Goal: Navigation & Orientation: Find specific page/section

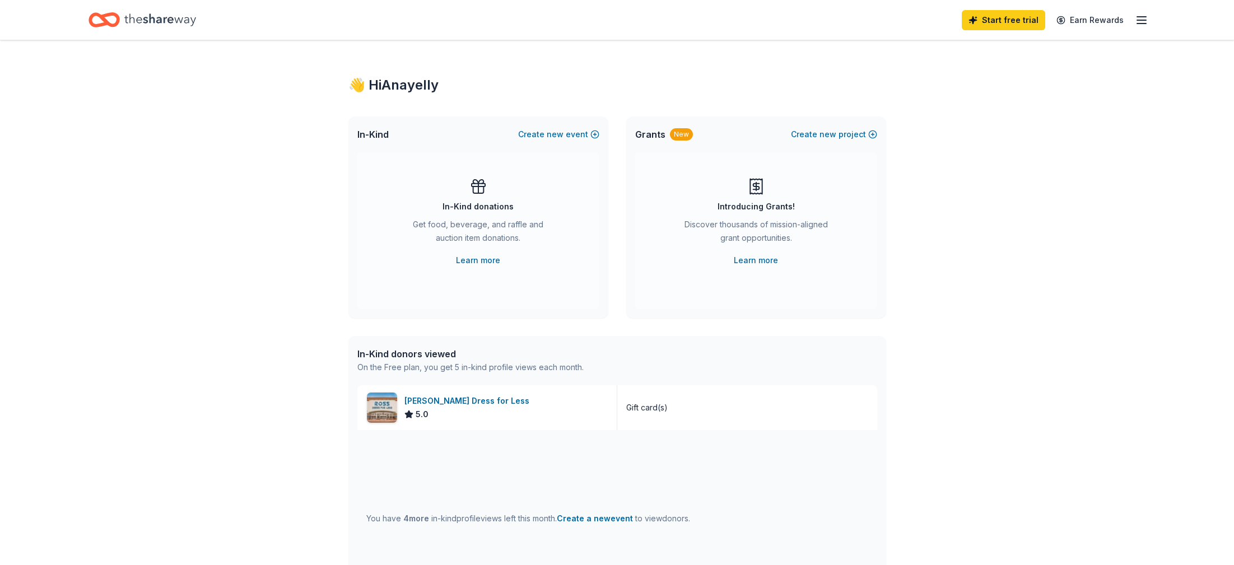
click at [1132, 17] on div "Start free trial Earn Rewards" at bounding box center [1055, 20] width 186 height 26
click at [1145, 17] on line "button" at bounding box center [1141, 17] width 9 height 0
click at [999, 83] on link "Account" at bounding box center [1007, 86] width 35 height 11
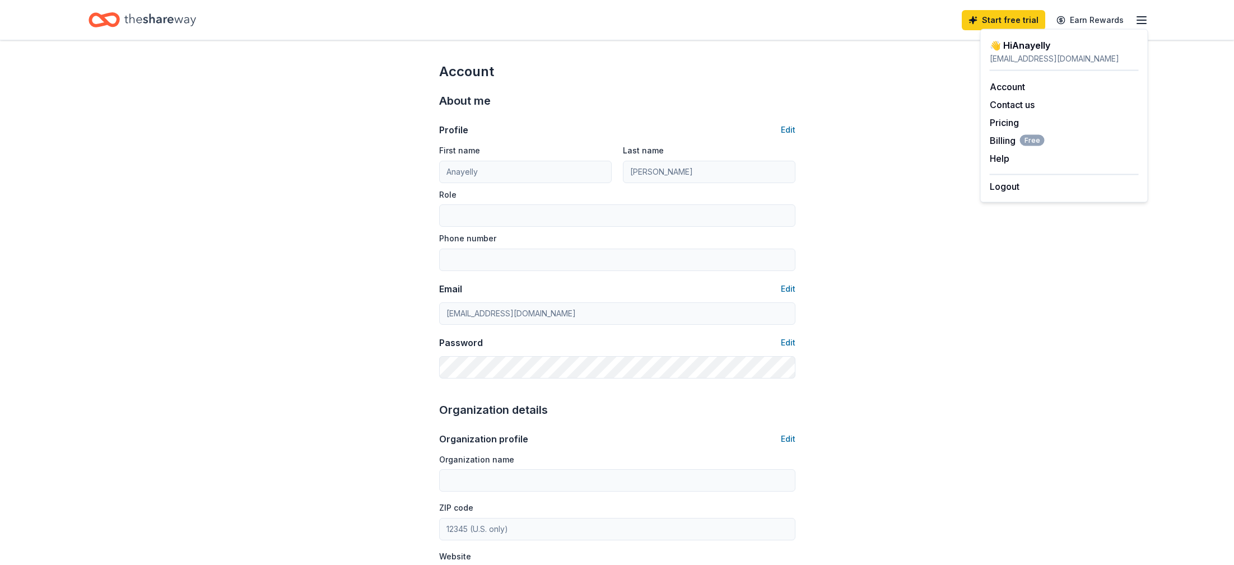
drag, startPoint x: 171, startPoint y: 34, endPoint x: 141, endPoint y: 20, distance: 33.3
click at [158, 25] on div "Start free trial Earn Rewards" at bounding box center [617, 20] width 1147 height 40
click at [141, 20] on icon "Home" at bounding box center [160, 19] width 72 height 12
click at [137, 19] on icon "Home" at bounding box center [160, 19] width 72 height 23
click at [129, 20] on icon "Home" at bounding box center [160, 19] width 72 height 12
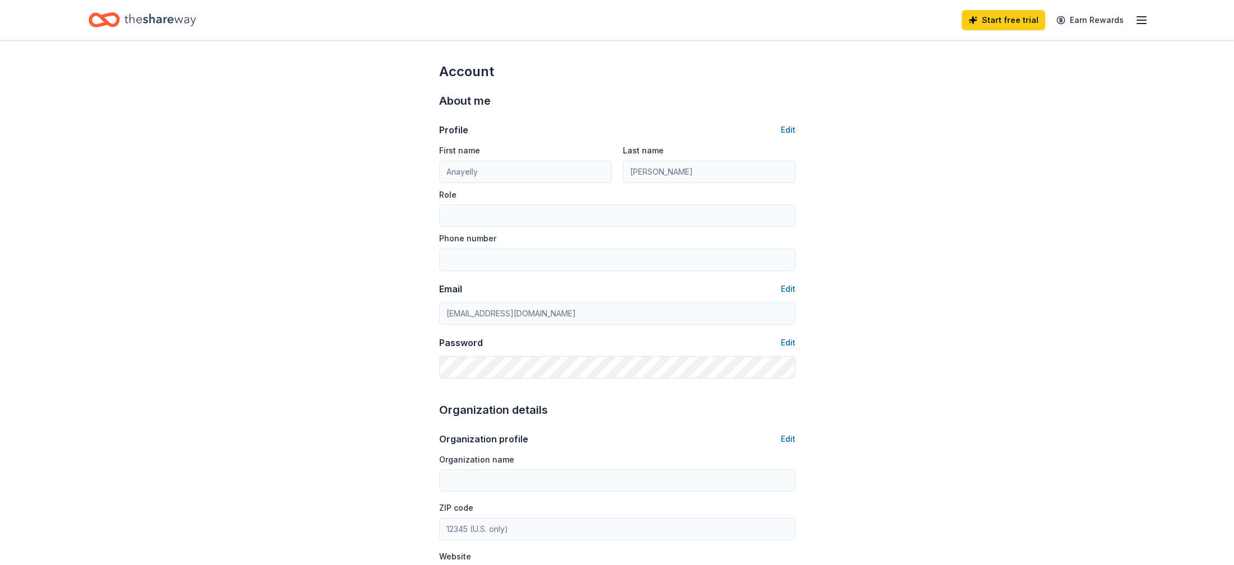
click at [129, 20] on icon "Home" at bounding box center [160, 19] width 72 height 12
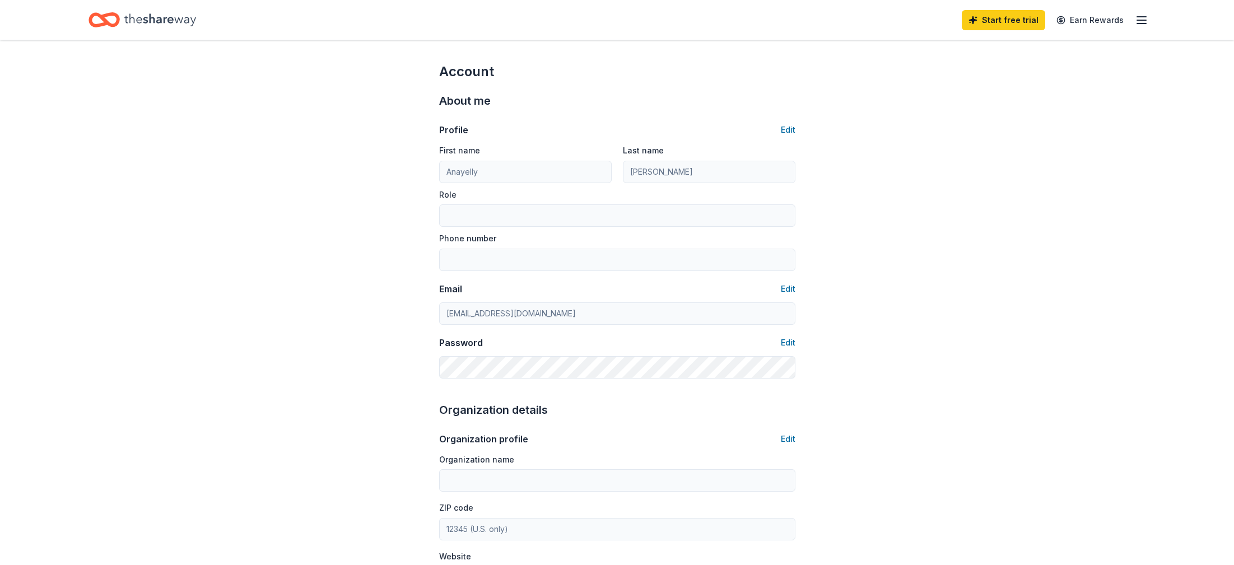
click at [129, 20] on icon "Home" at bounding box center [160, 19] width 72 height 12
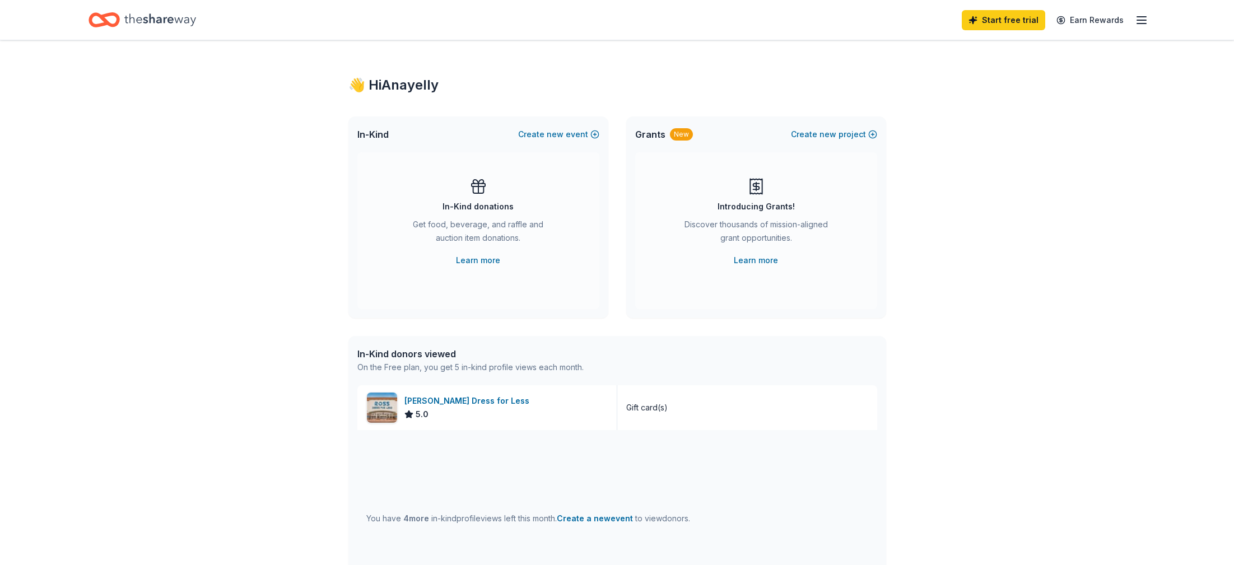
click at [150, 21] on icon "Home" at bounding box center [160, 19] width 72 height 12
click at [352, 67] on div "👋 Hi Anayelly In-Kind Create new event In-Kind donations Get food, beverage, an…" at bounding box center [616, 431] width 573 height 782
click at [115, 26] on icon "Home" at bounding box center [103, 20] width 31 height 26
click at [1145, 25] on icon "button" at bounding box center [1141, 19] width 13 height 13
click at [1020, 83] on link "Account" at bounding box center [1007, 86] width 35 height 11
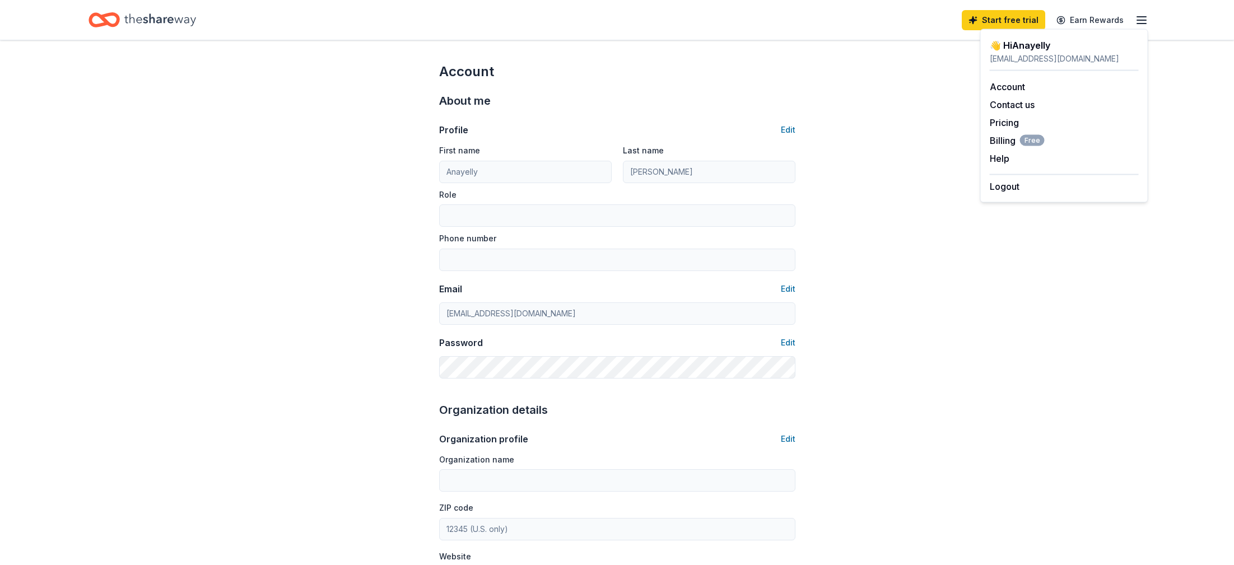
click at [158, 242] on div "Account About me Profile Edit First name Anayelly Last name Lopez-flores Role P…" at bounding box center [617, 540] width 1234 height 1000
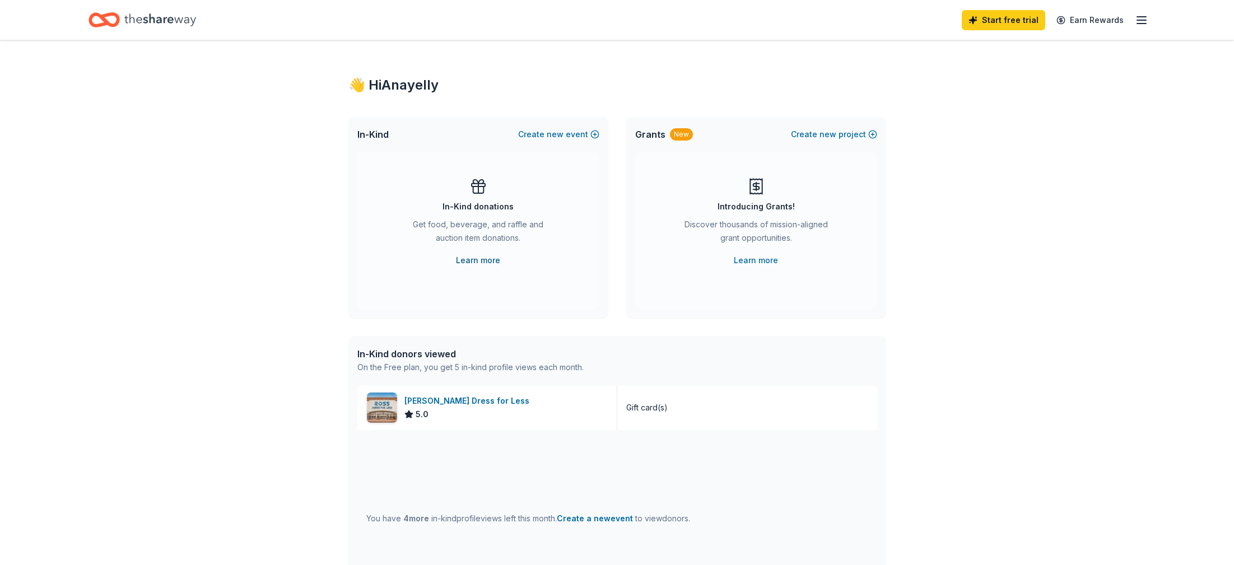
click at [479, 256] on link "Learn more" at bounding box center [478, 260] width 44 height 13
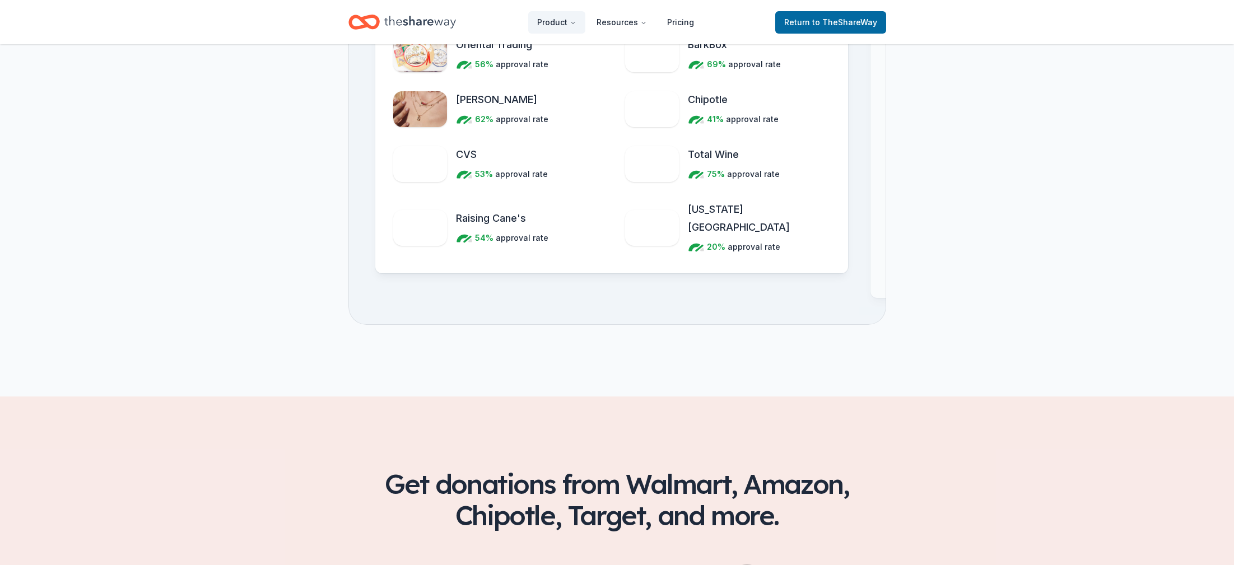
scroll to position [1737, 0]
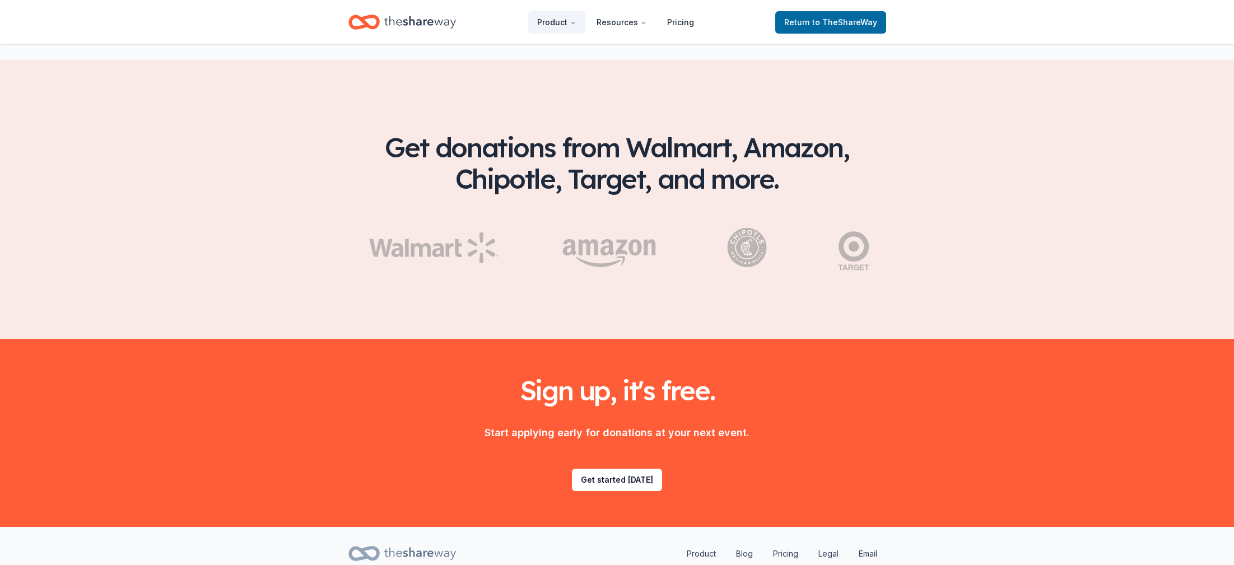
click at [669, 132] on h2 "Get donations from Walmart, Amazon, Chipotle, Target, and more." at bounding box center [617, 169] width 538 height 74
